Goal: Task Accomplishment & Management: Complete application form

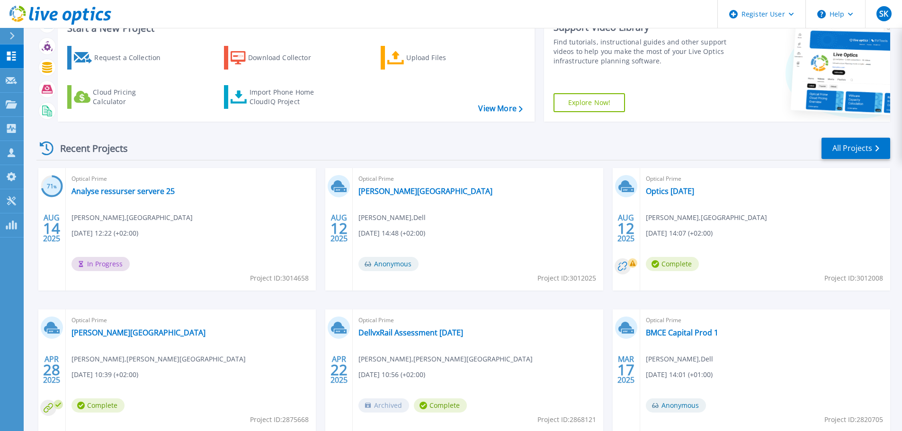
scroll to position [14, 0]
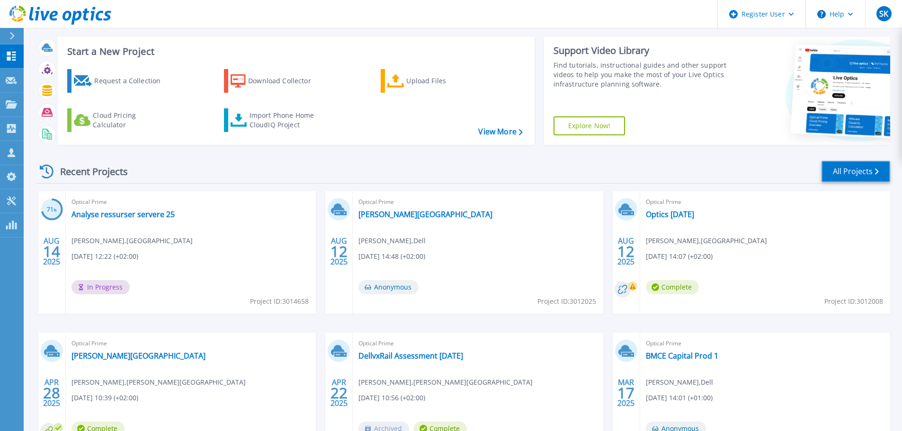
click at [863, 172] on link "All Projects" at bounding box center [855, 171] width 69 height 21
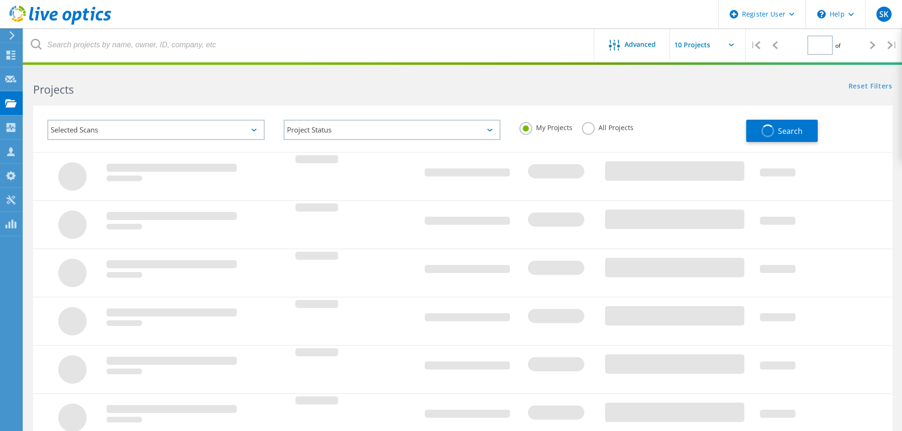
type input "1"
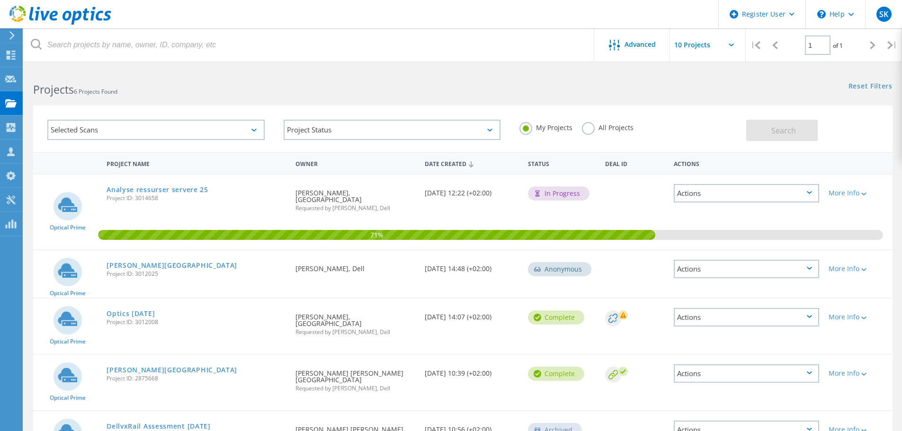
click at [255, 130] on icon at bounding box center [253, 130] width 5 height 3
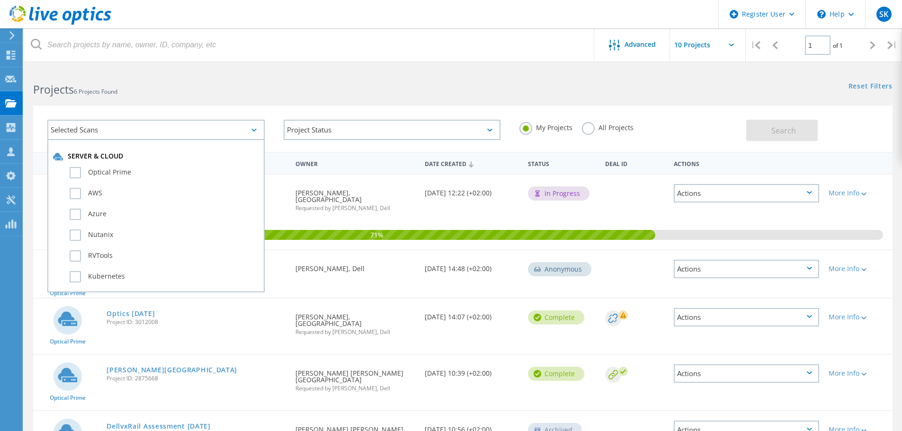
click at [378, 84] on h2 "Projects 6 Projects Found" at bounding box center [243, 90] width 420 height 16
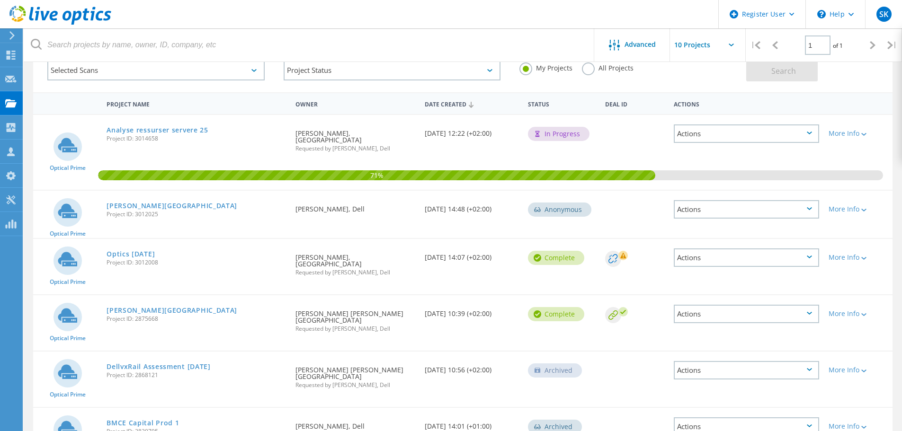
scroll to position [79, 0]
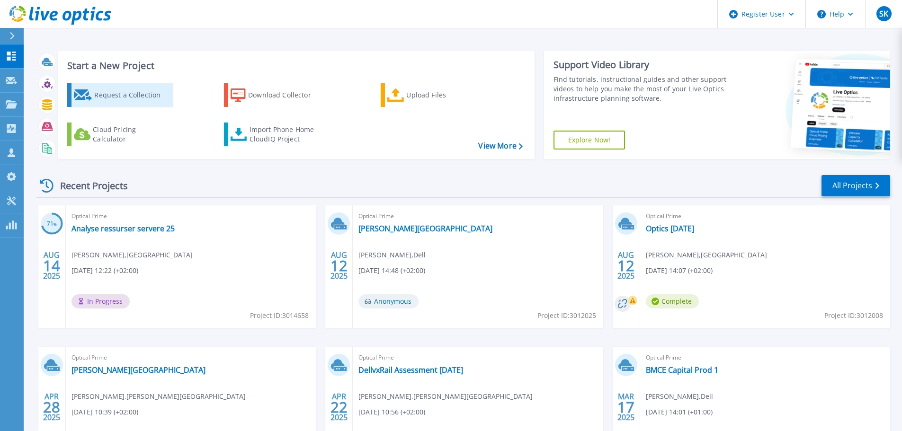
click at [124, 100] on div "Request a Collection" at bounding box center [132, 95] width 76 height 19
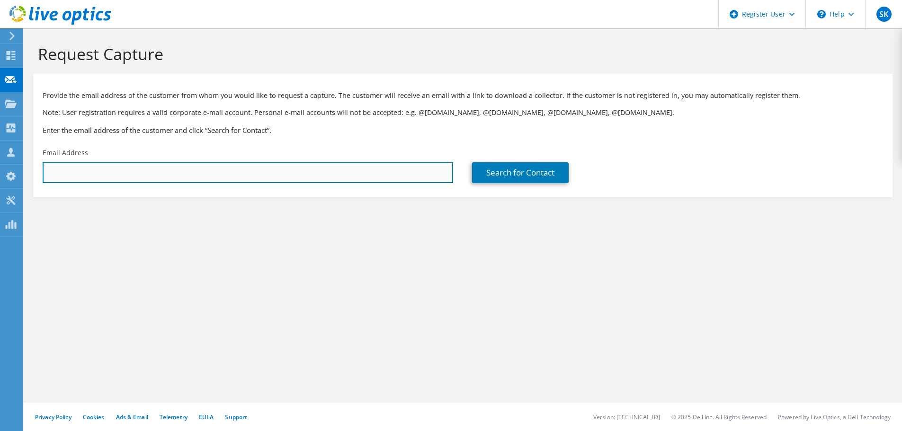
click at [366, 165] on input "text" at bounding box center [248, 172] width 410 height 21
paste input "andreas.maki@karasjok.kommune.no>"
type input "andreas.maki@karasjok.kommune.no"
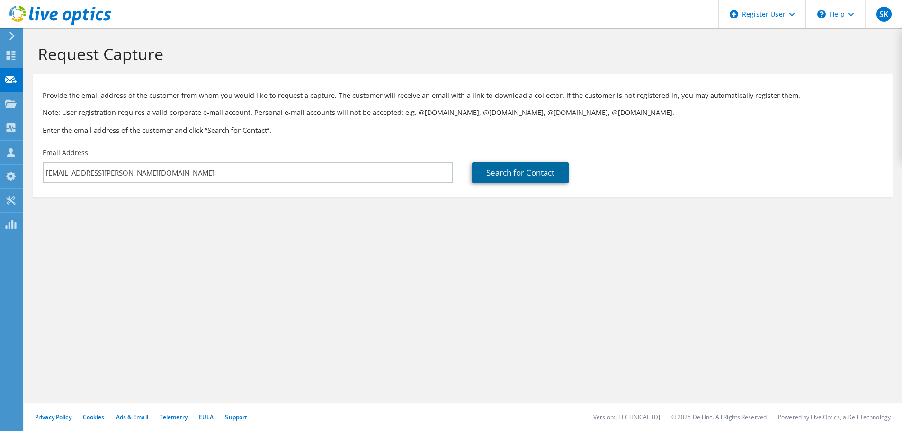
click at [515, 170] on link "Search for Contact" at bounding box center [520, 172] width 97 height 21
type input "Karasjok kommune"
type input "Andreas"
type input "Maki"
type input "Norway"
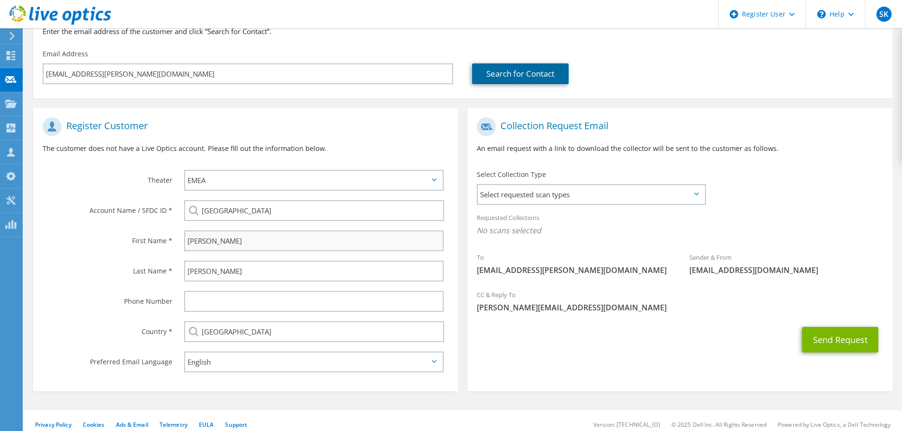
scroll to position [107, 0]
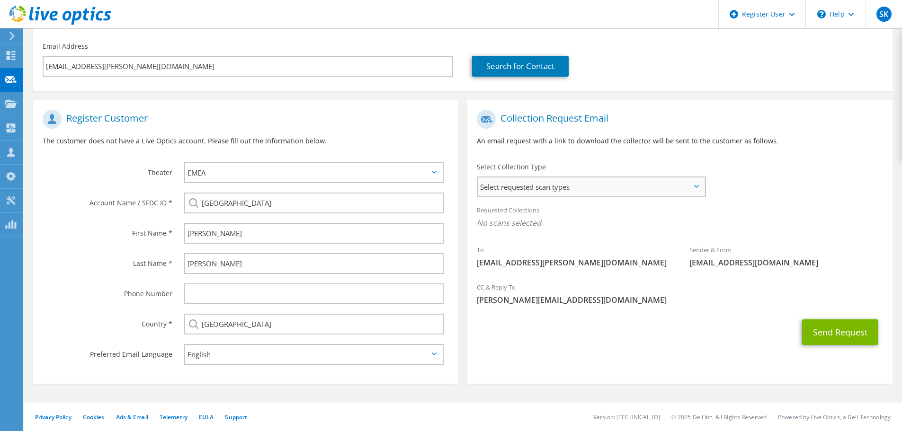
click at [607, 190] on span "Select requested scan types" at bounding box center [591, 187] width 227 height 19
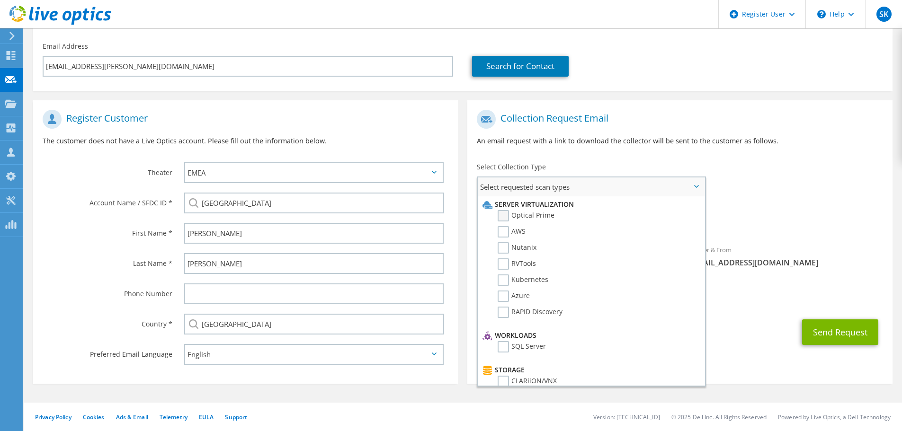
click at [513, 212] on label "Optical Prime" at bounding box center [526, 215] width 57 height 11
click at [0, 0] on input "Optical Prime" at bounding box center [0, 0] width 0 height 0
click at [613, 159] on div "Select Collection Type Select requested scan types Server Virtualization Optica…" at bounding box center [591, 179] width 248 height 43
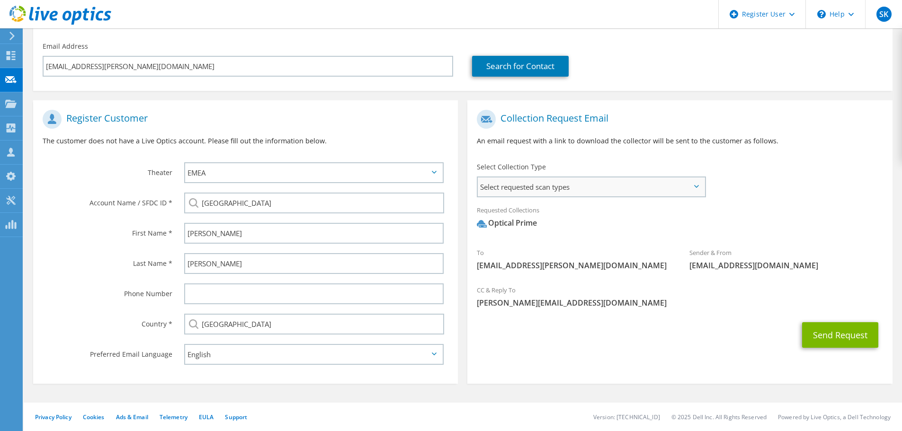
click at [580, 180] on span "Select requested scan types" at bounding box center [591, 187] width 227 height 19
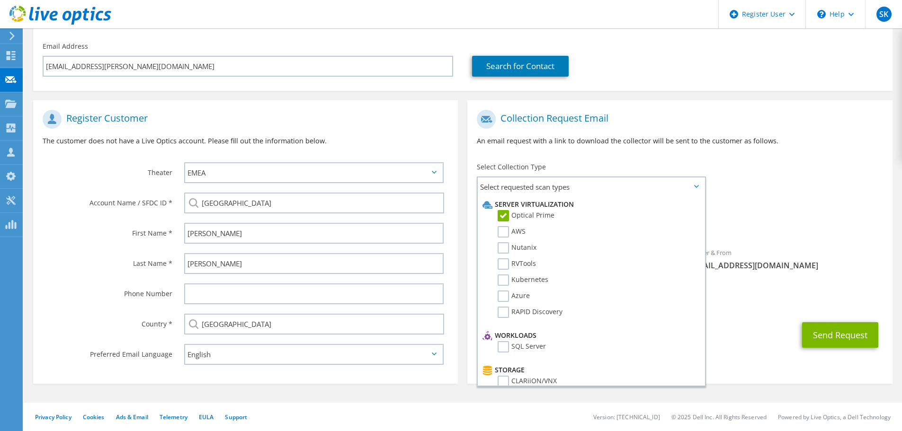
click at [584, 163] on div "Select Collection Type Select requested scan types Server Virtualization Optica…" at bounding box center [591, 178] width 229 height 33
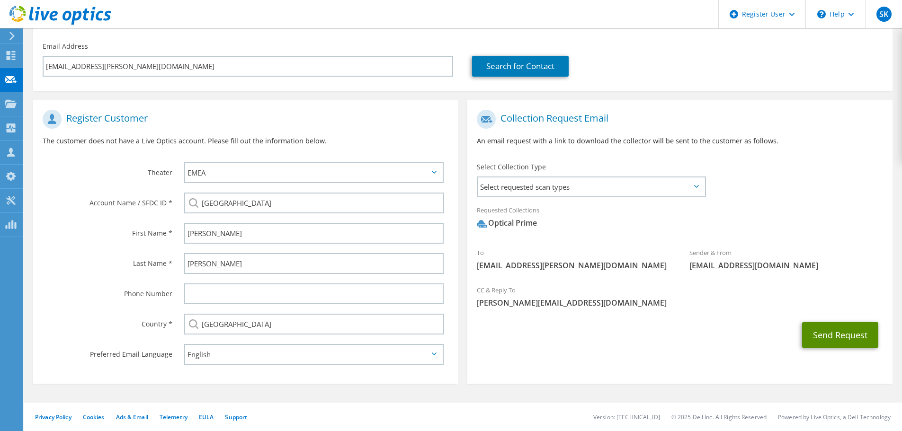
click at [823, 337] on button "Send Request" at bounding box center [840, 335] width 76 height 26
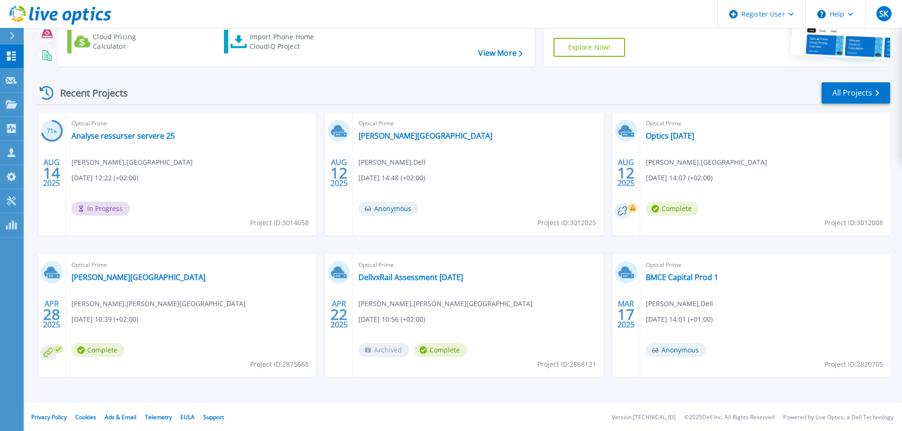
scroll to position [93, 0]
